Goal: Transaction & Acquisition: Purchase product/service

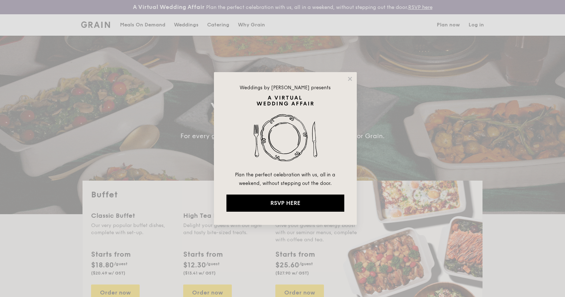
select select
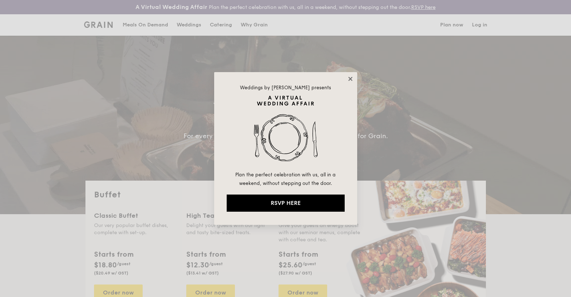
click at [351, 76] on icon at bounding box center [350, 79] width 6 height 6
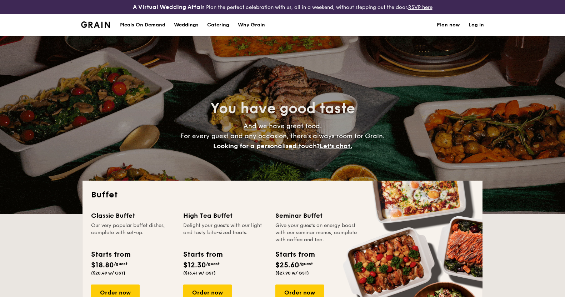
click at [212, 25] on h1 "Catering" at bounding box center [218, 24] width 22 height 21
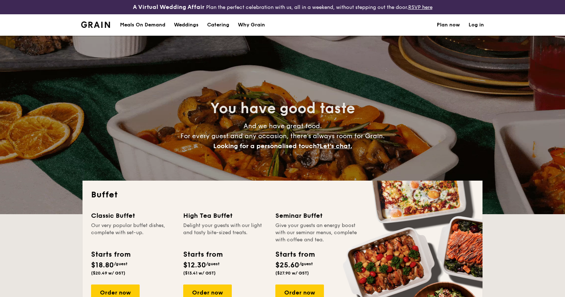
click at [221, 29] on h1 "Catering" at bounding box center [218, 24] width 22 height 21
click at [221, 27] on h1 "Catering" at bounding box center [218, 24] width 22 height 21
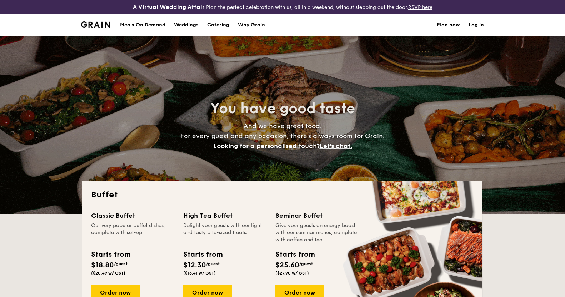
click at [221, 27] on h1 "Catering" at bounding box center [218, 24] width 22 height 21
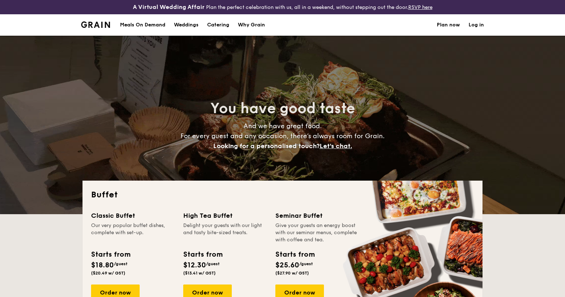
scroll to position [143, 0]
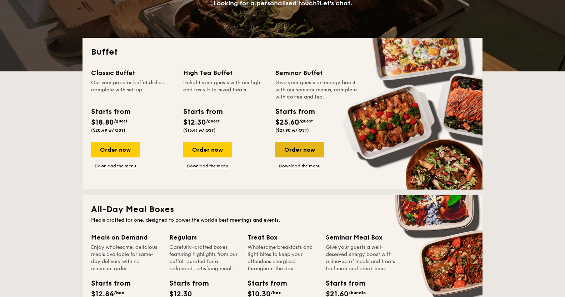
click at [295, 148] on div "Order now" at bounding box center [299, 150] width 49 height 16
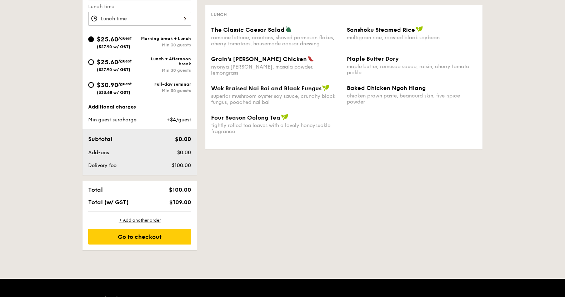
scroll to position [143, 0]
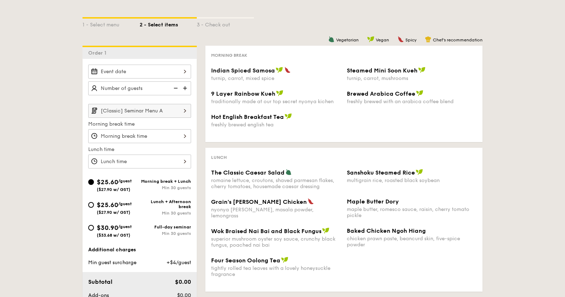
click at [117, 224] on div "$30.90 /guest ($33.68 w/ GST)" at bounding box center [114, 230] width 35 height 15
click at [94, 225] on input "$30.90 /guest ($33.68 w/ GST) Full-day seminar Min 30 guests" at bounding box center [91, 228] width 6 height 6
radio input "true"
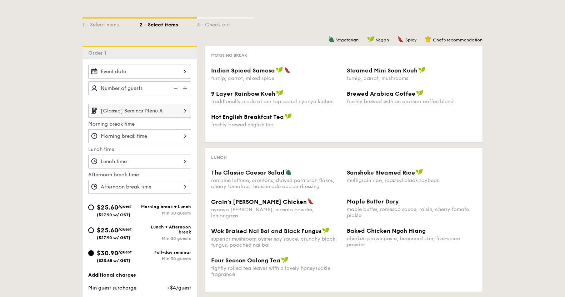
click at [118, 233] on span "$25.60" at bounding box center [107, 231] width 21 height 8
click at [94, 233] on input "$25.60 /guest ($27.90 w/ GST) Lunch + Afternoon break Min 30 guests" at bounding box center [91, 231] width 6 height 6
radio input "true"
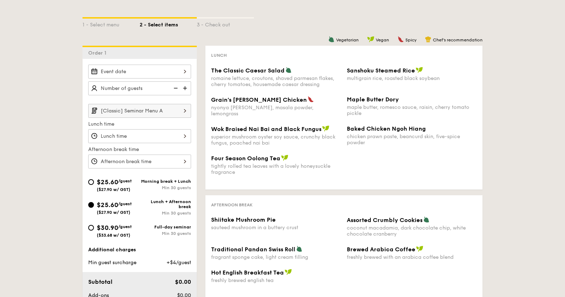
click at [116, 225] on span "$30.90" at bounding box center [107, 228] width 21 height 8
click at [94, 225] on input "$30.90 /guest ($33.68 w/ GST) Full-day seminar Min 30 guests" at bounding box center [91, 228] width 6 height 6
radio input "true"
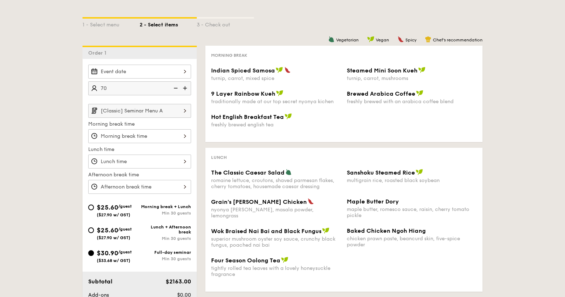
type input "70 guests"
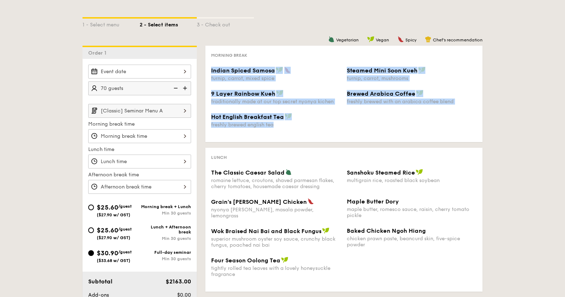
drag, startPoint x: 281, startPoint y: 65, endPoint x: 351, endPoint y: 132, distance: 96.8
click at [351, 132] on div "Morning break Indian Spiced Samosa turnip, carrot, mixed spice Steamed Mini Soo…" at bounding box center [343, 94] width 277 height 96
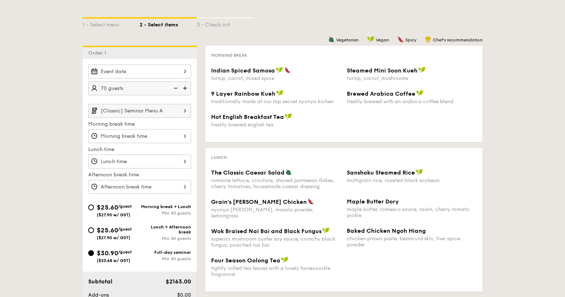
click at [351, 132] on div "Hot English Breakfast Tea freshly brewed english tea" at bounding box center [344, 124] width 272 height 23
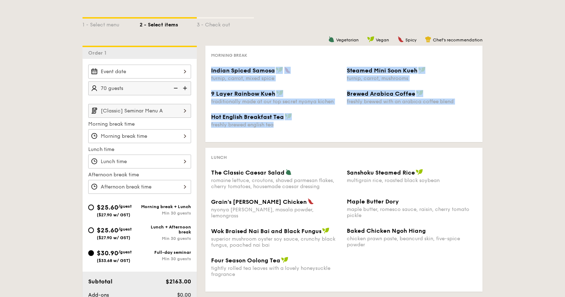
drag, startPoint x: 351, startPoint y: 132, endPoint x: 319, endPoint y: 52, distance: 86.1
click at [319, 52] on div "Morning break Indian Spiced Samosa turnip, carrot, mixed spice Steamed Mini Soo…" at bounding box center [343, 94] width 277 height 96
click at [319, 52] on div "Morning break" at bounding box center [344, 54] width 266 height 7
drag, startPoint x: 319, startPoint y: 52, endPoint x: 335, endPoint y: 124, distance: 73.8
click at [335, 124] on div "Morning break Indian Spiced Samosa turnip, carrot, mixed spice Steamed Mini Soo…" at bounding box center [343, 94] width 277 height 96
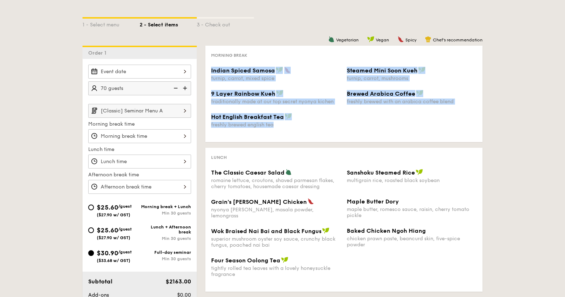
click at [335, 124] on div "freshly brewed english tea" at bounding box center [276, 125] width 130 height 6
drag, startPoint x: 335, startPoint y: 124, endPoint x: 329, endPoint y: 60, distance: 63.9
click at [329, 60] on div "Morning break Indian Spiced Samosa turnip, carrot, mixed spice Steamed Mini Soo…" at bounding box center [343, 94] width 277 height 96
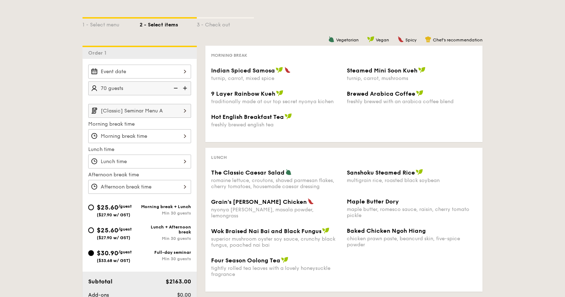
click at [329, 60] on div "Morning break Indian Spiced Samosa turnip, carrot, mixed spice Steamed Mini Soo…" at bounding box center [343, 94] width 277 height 96
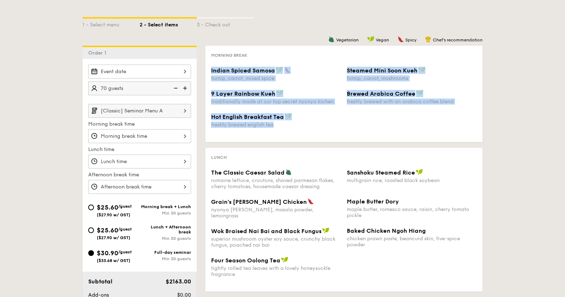
drag, startPoint x: 329, startPoint y: 60, endPoint x: 346, endPoint y: 128, distance: 69.3
click at [346, 128] on div "Morning break Indian Spiced Samosa turnip, carrot, mixed spice Steamed Mini Soo…" at bounding box center [343, 94] width 277 height 96
click at [346, 128] on div "Hot English Breakfast Tea freshly brewed english tea" at bounding box center [344, 124] width 272 height 23
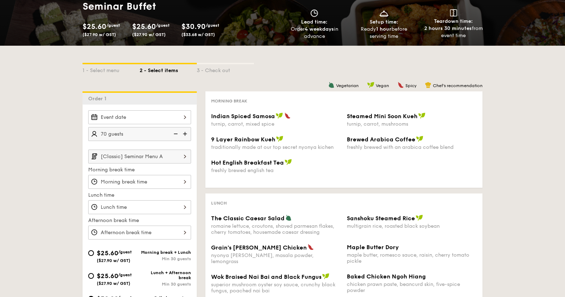
scroll to position [91, 0]
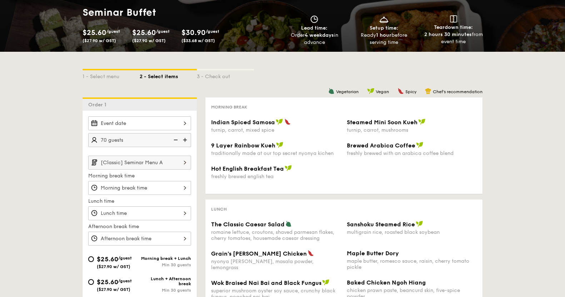
click at [507, 101] on div "1 - Select menu 2 - Select items 3 - Check out Order 1 70 guests [Classic] Semi…" at bounding box center [282, 255] width 565 height 406
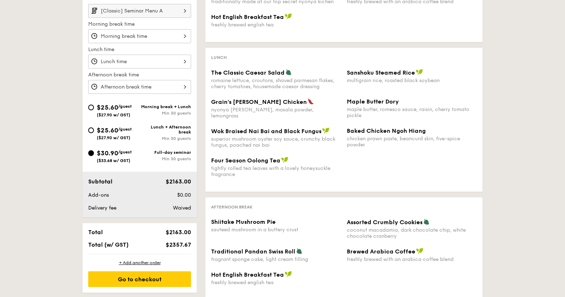
scroll to position [207, 0]
